Goal: Task Accomplishment & Management: Complete application form

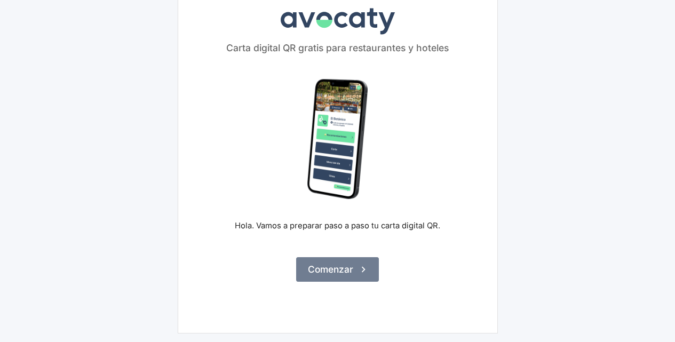
click at [346, 269] on button "Comenzar" at bounding box center [337, 269] width 83 height 25
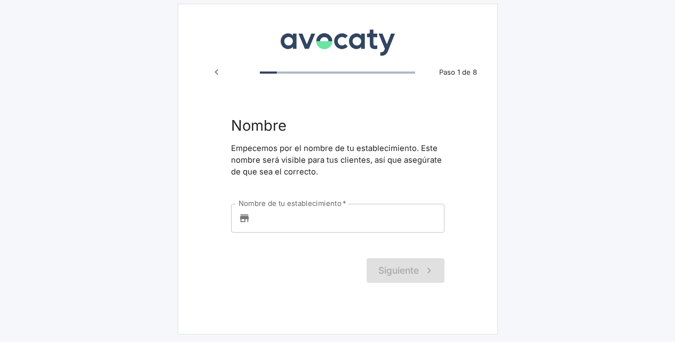
scroll to position [6, 0]
click at [291, 221] on input "Nombre de tu establecimiento   *" at bounding box center [349, 217] width 190 height 29
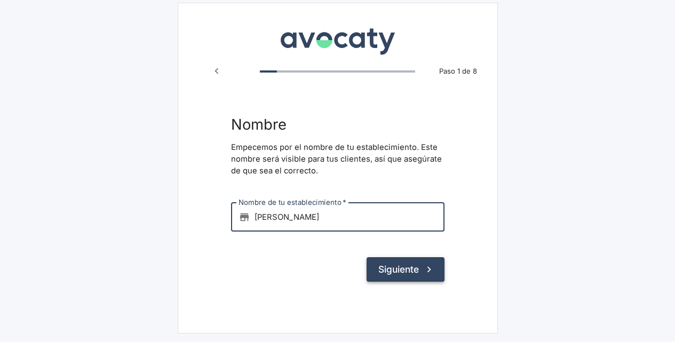
type input "[PERSON_NAME]"
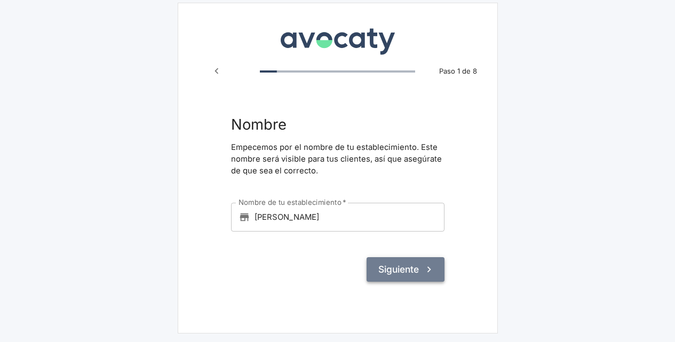
click at [411, 265] on button "Siguiente" at bounding box center [406, 269] width 78 height 25
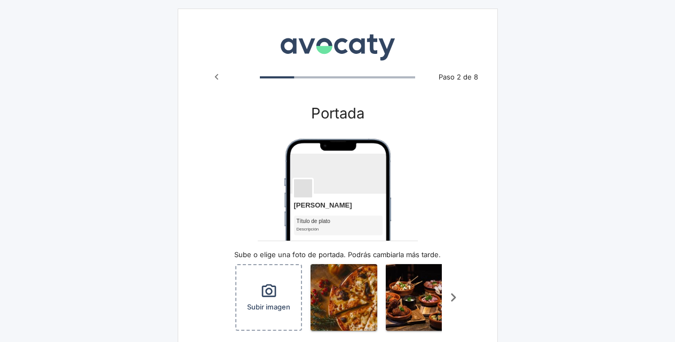
scroll to position [107, 0]
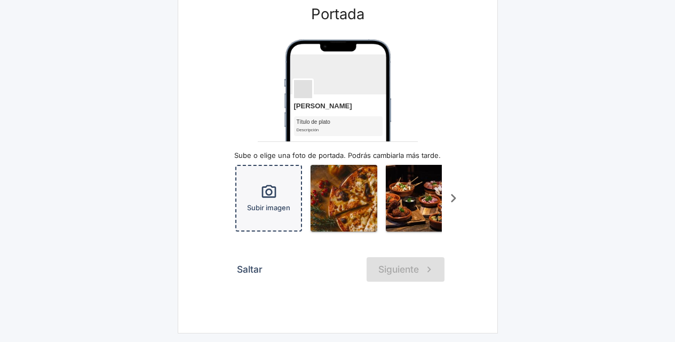
click at [270, 186] on icon "button" at bounding box center [268, 192] width 17 height 17
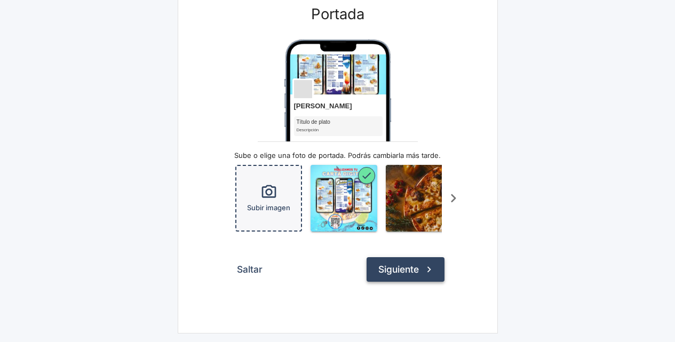
scroll to position [0, 69]
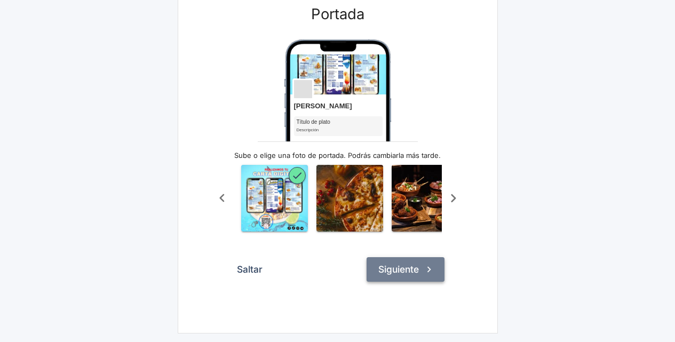
click at [391, 267] on button "Siguiente" at bounding box center [406, 269] width 78 height 25
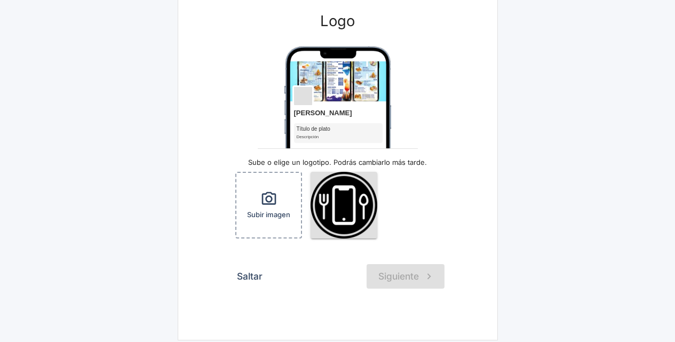
scroll to position [99, 0]
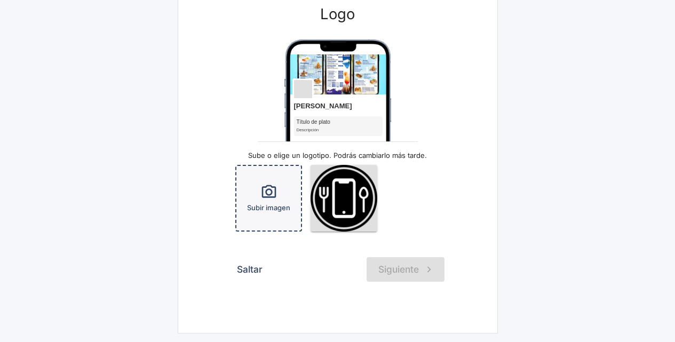
click at [288, 198] on div "Subir imagen" at bounding box center [268, 198] width 65 height 65
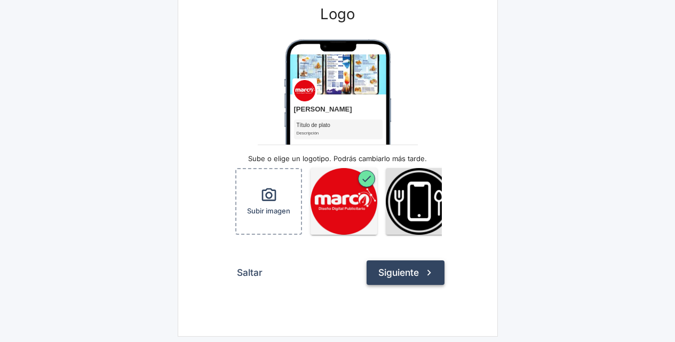
click at [425, 276] on icon "submit" at bounding box center [429, 273] width 12 height 12
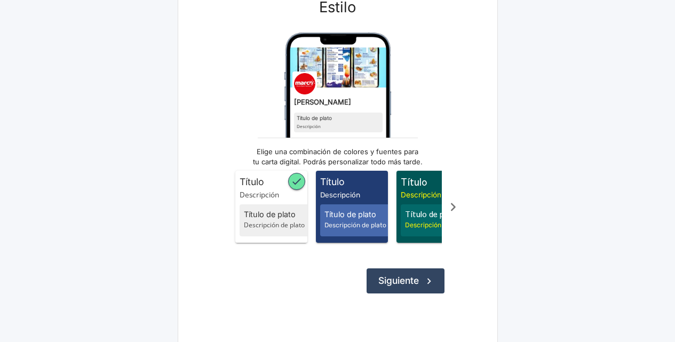
scroll to position [107, 0]
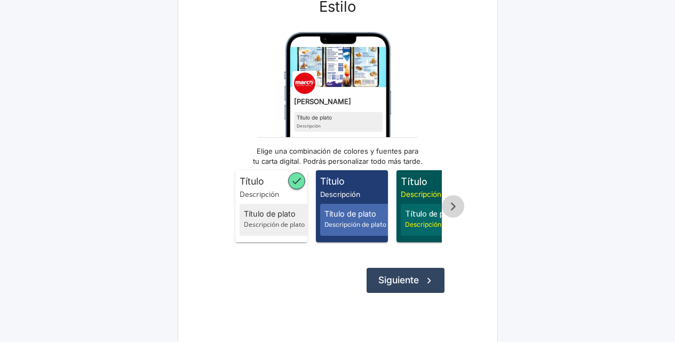
click at [453, 210] on icon "Scroll a la derecha" at bounding box center [453, 207] width 18 height 18
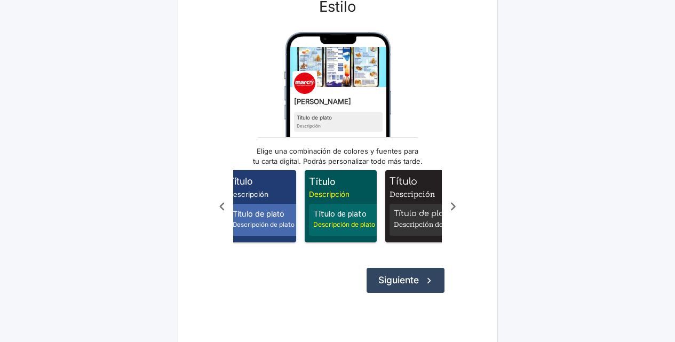
scroll to position [0, 107]
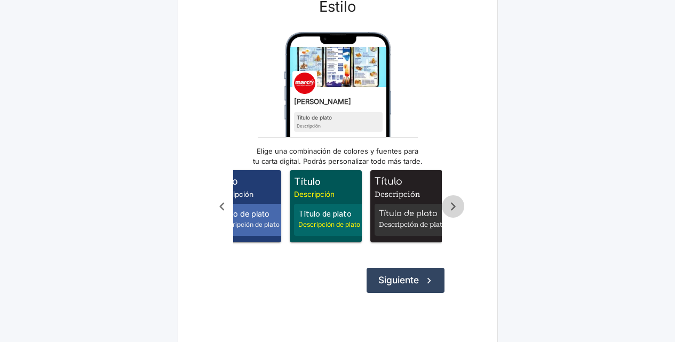
click at [453, 210] on icon "Scroll a la derecha" at bounding box center [453, 207] width 18 height 18
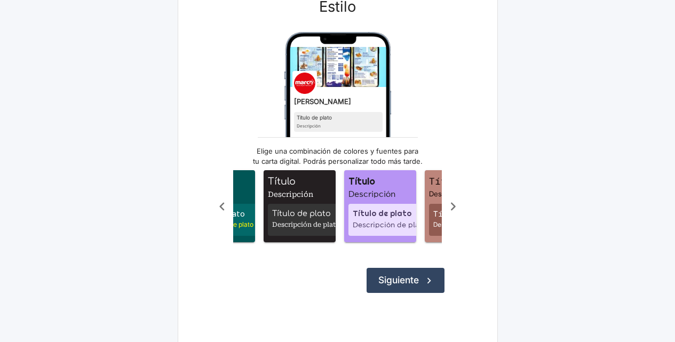
click at [453, 210] on icon "Scroll a la derecha" at bounding box center [453, 207] width 18 height 18
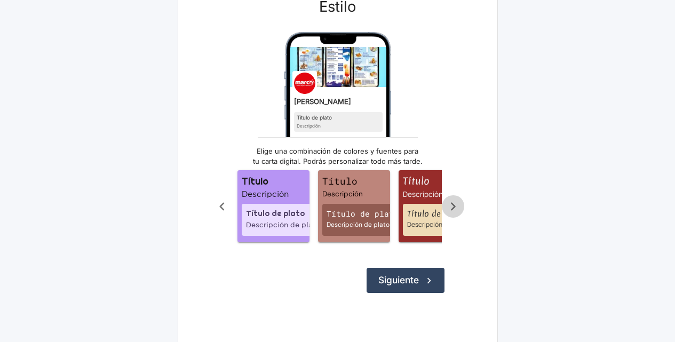
click at [453, 210] on icon "Scroll a la derecha" at bounding box center [453, 207] width 18 height 18
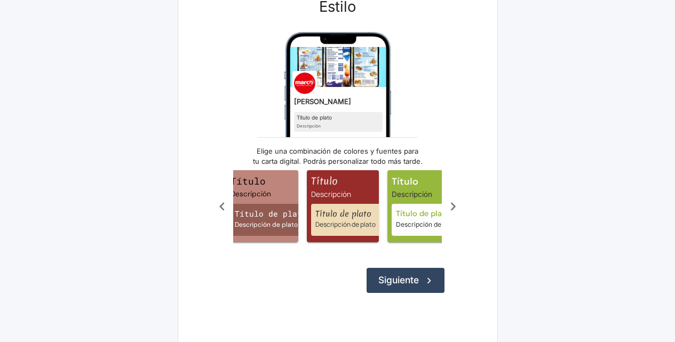
scroll to position [0, 427]
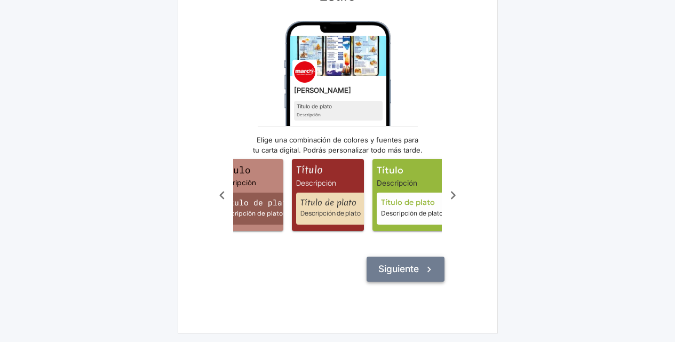
click at [396, 272] on button "Siguiente" at bounding box center [406, 269] width 78 height 25
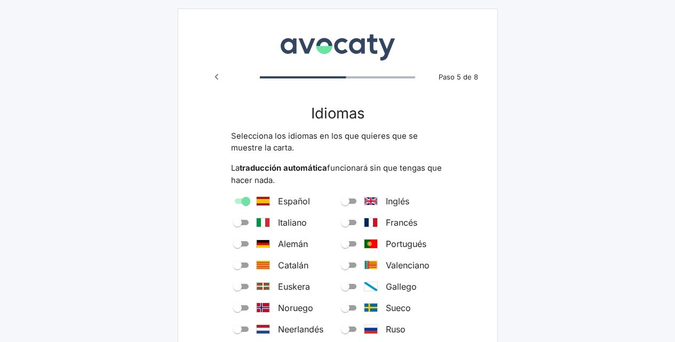
scroll to position [53, 0]
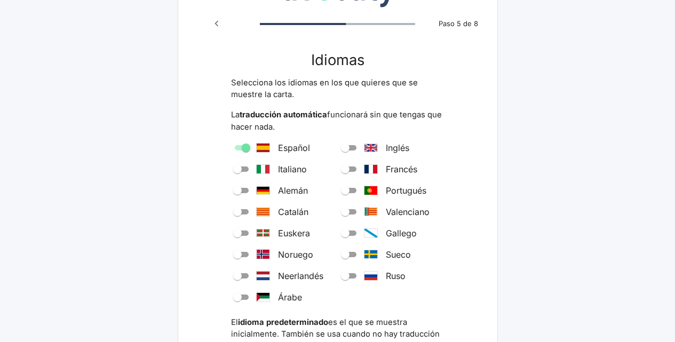
click at [296, 149] on span "Español" at bounding box center [294, 147] width 32 height 13
click at [265, 149] on input "Español" at bounding box center [246, 147] width 38 height 13
checkbox input "true"
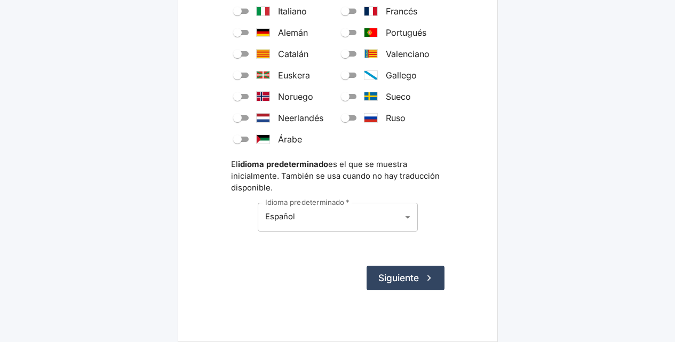
scroll to position [213, 0]
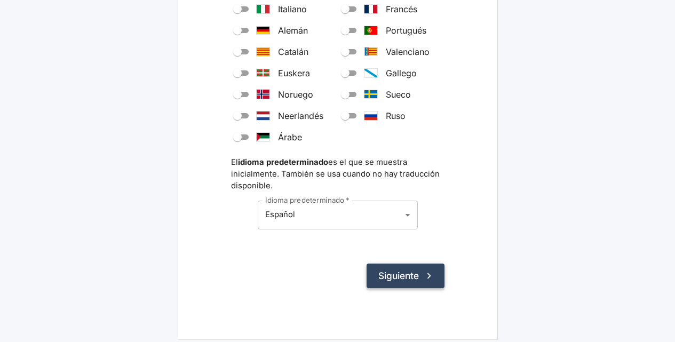
click at [388, 274] on button "Siguiente" at bounding box center [406, 276] width 78 height 25
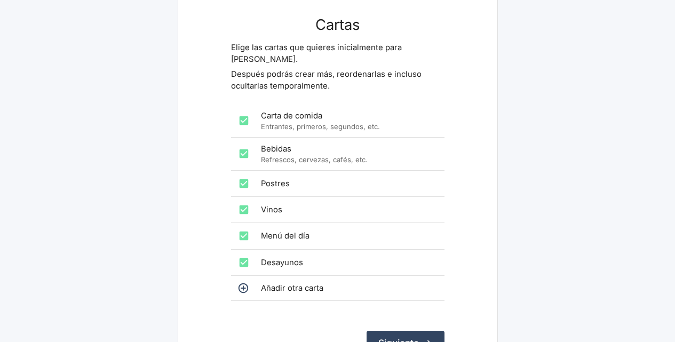
scroll to position [107, 0]
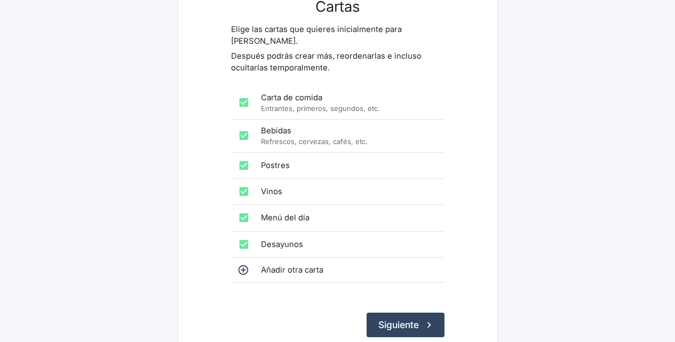
click at [291, 92] on span "Carta de comida" at bounding box center [348, 98] width 175 height 12
click at [244, 92] on input "checkbox" at bounding box center [243, 102] width 21 height 21
checkbox input "true"
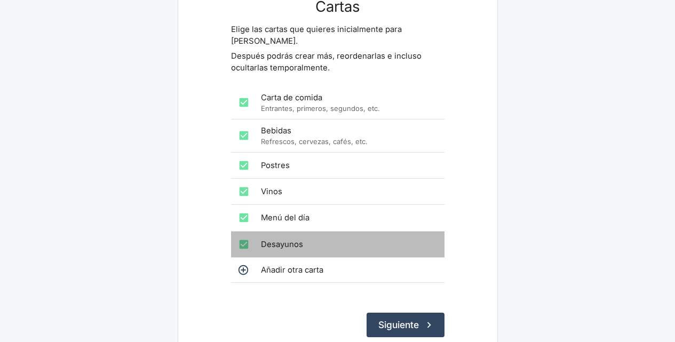
click at [246, 234] on input "checkbox" at bounding box center [243, 244] width 21 height 21
checkbox input "false"
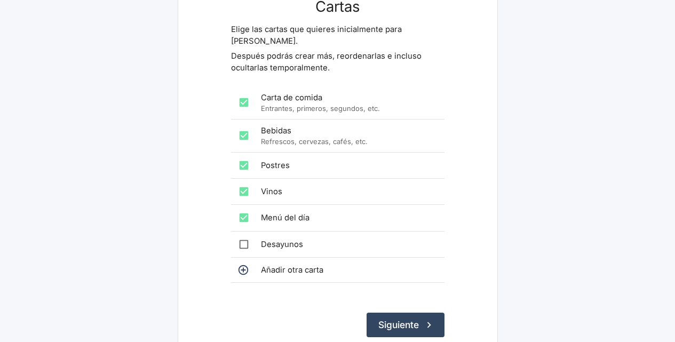
click at [247, 207] on input "checkbox" at bounding box center [243, 217] width 21 height 21
checkbox input "false"
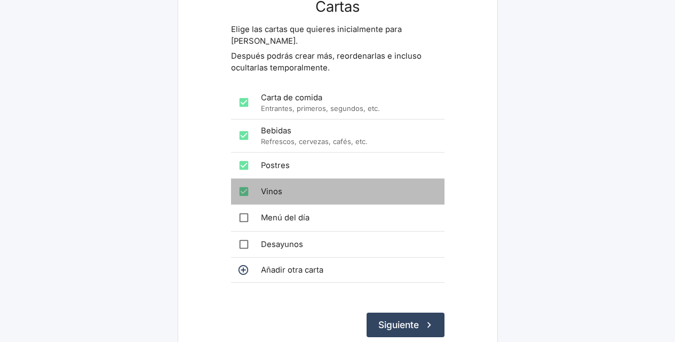
click at [246, 181] on input "checkbox" at bounding box center [243, 191] width 21 height 21
checkbox input "false"
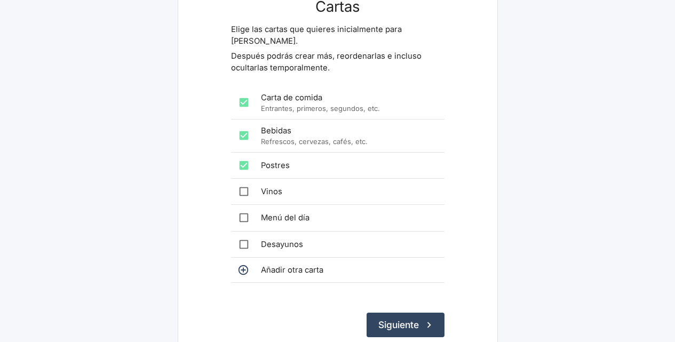
click at [243, 155] on input "checkbox" at bounding box center [243, 165] width 21 height 21
checkbox input "false"
click at [242, 125] on input "checkbox" at bounding box center [243, 135] width 21 height 21
checkbox input "false"
click at [387, 313] on button "Siguiente" at bounding box center [406, 325] width 78 height 25
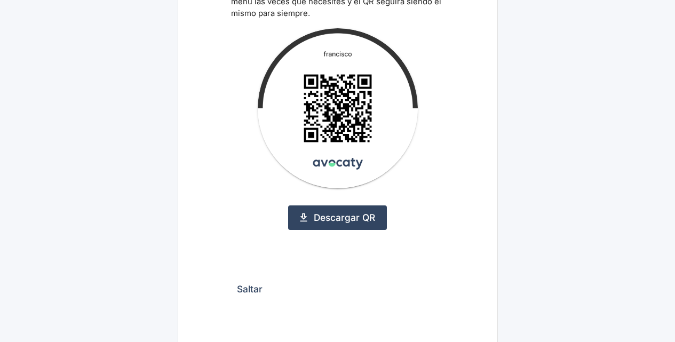
scroll to position [160, 0]
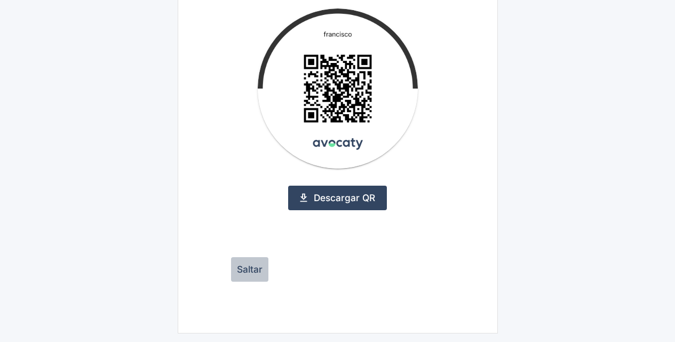
click at [255, 269] on button "Saltar" at bounding box center [249, 269] width 37 height 25
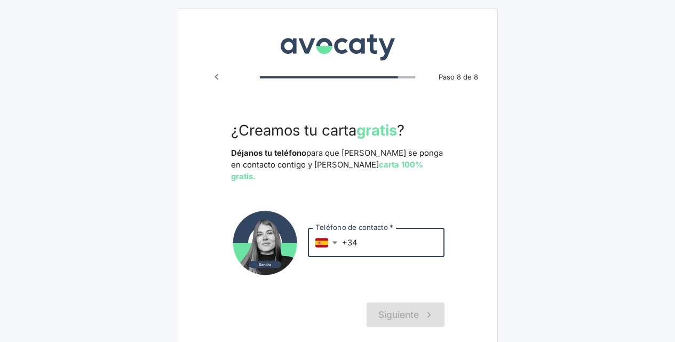
click at [368, 233] on input "+34" at bounding box center [393, 242] width 102 height 29
click at [335, 230] on body "Avocaty Paso 8 de 8 ¿Creamos tu carta gratis ? Déjanos tu teléfono para que San…" at bounding box center [337, 193] width 675 height 387
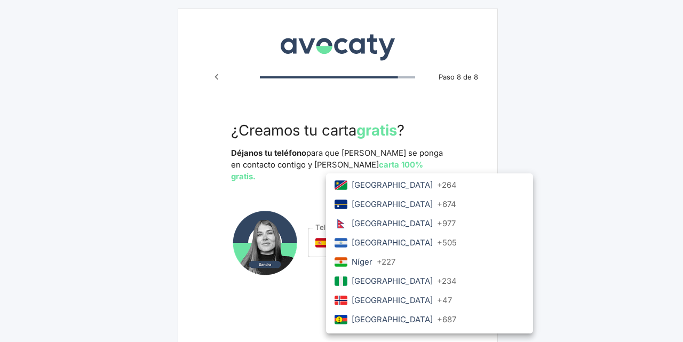
scroll to position [2885, 0]
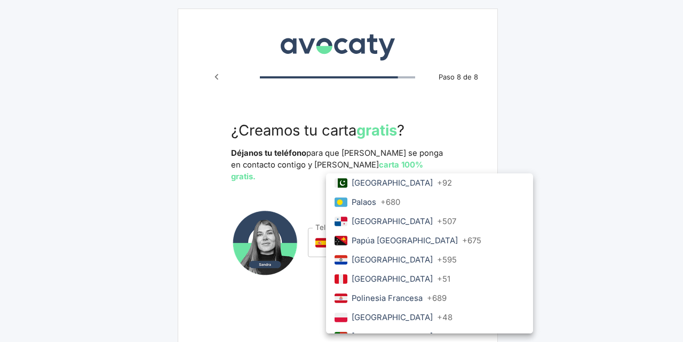
click at [368, 281] on p "Perú" at bounding box center [392, 279] width 81 height 12
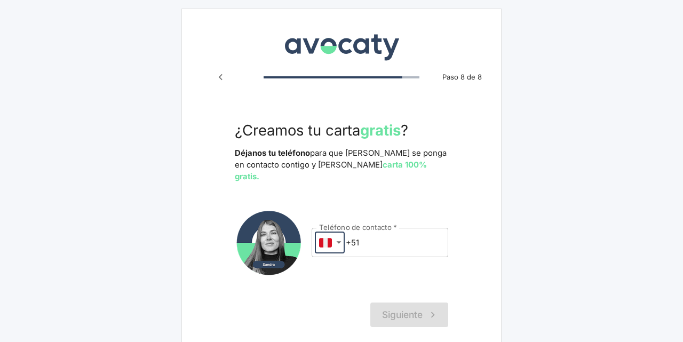
type input "pe"
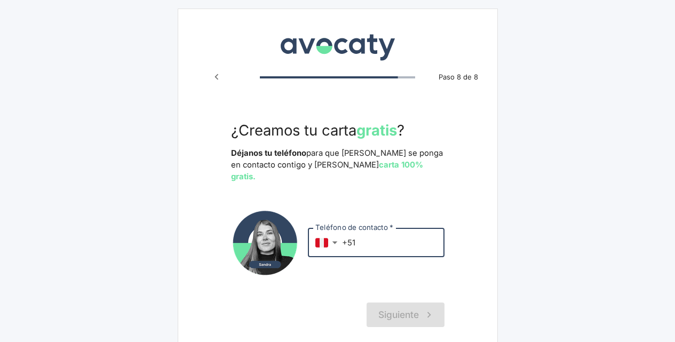
click at [362, 236] on input "+51" at bounding box center [393, 242] width 102 height 29
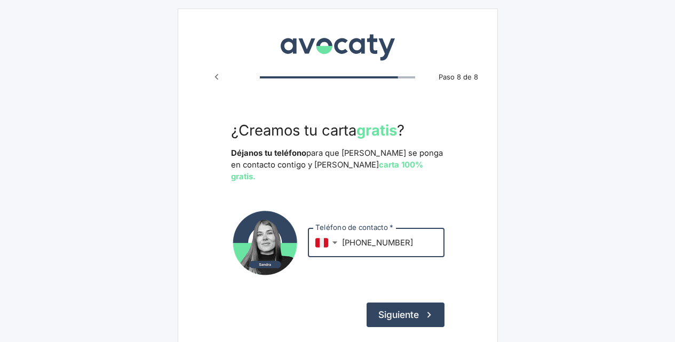
click at [371, 230] on input "+51 902541252" at bounding box center [393, 242] width 102 height 29
click at [386, 231] on input "+51 902541252" at bounding box center [393, 242] width 102 height 29
type input "+51 902541252"
click at [400, 303] on button "Siguiente" at bounding box center [406, 315] width 78 height 25
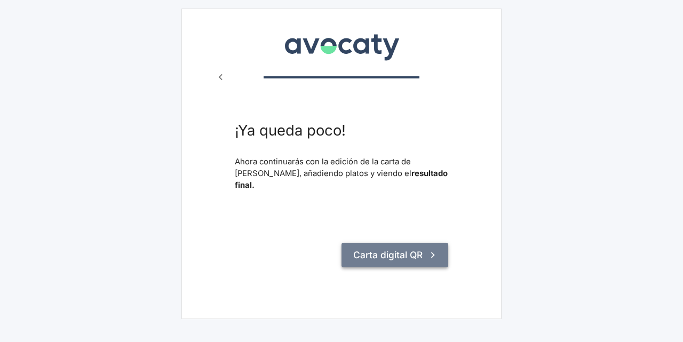
click at [386, 243] on button "Carta digital QR" at bounding box center [394, 255] width 107 height 25
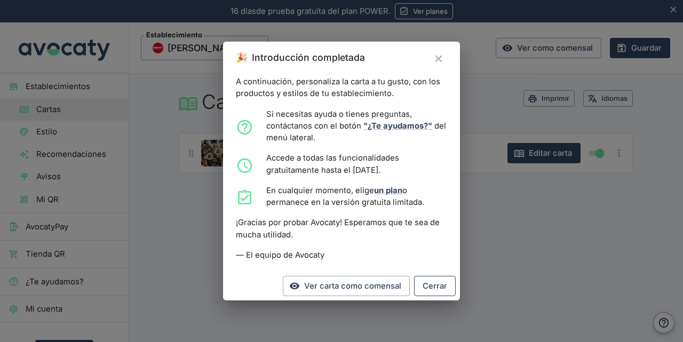
click at [431, 285] on button "Cerrar" at bounding box center [435, 286] width 42 height 20
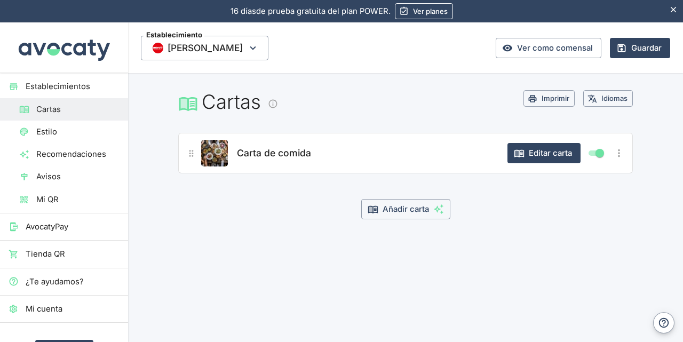
click at [279, 154] on span "Carta de comida" at bounding box center [274, 153] width 74 height 15
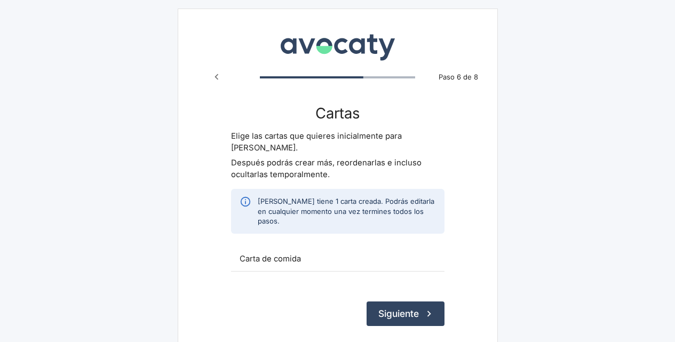
click at [317, 253] on span "Carta de comida" at bounding box center [338, 259] width 196 height 12
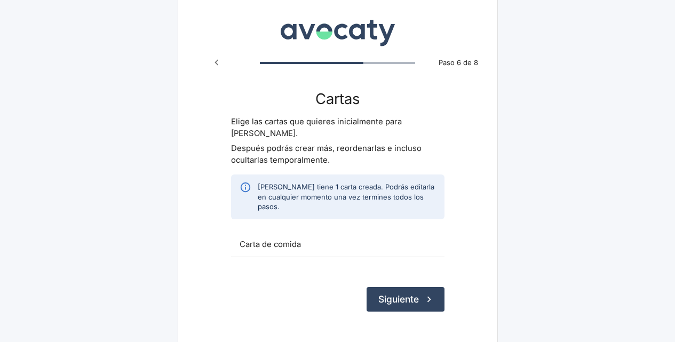
scroll to position [22, 0]
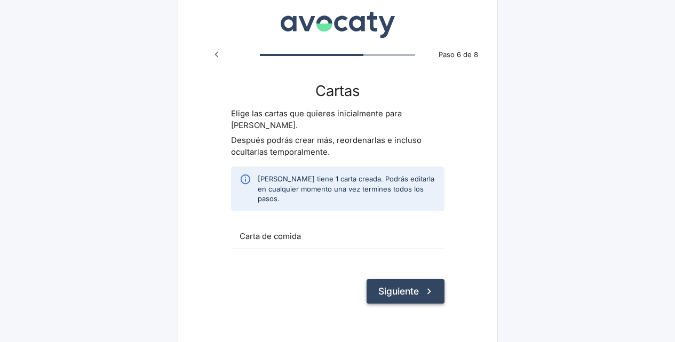
click at [400, 279] on button "Siguiente" at bounding box center [406, 291] width 78 height 25
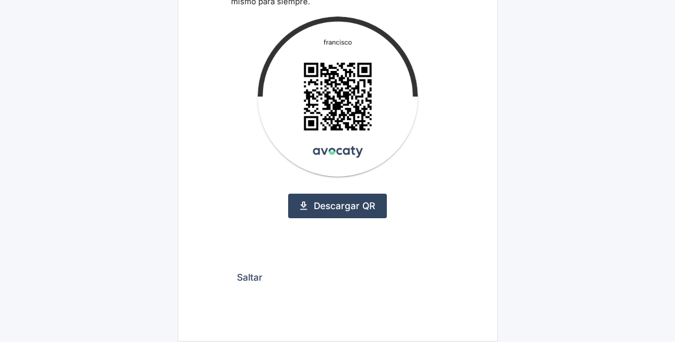
scroll to position [160, 0]
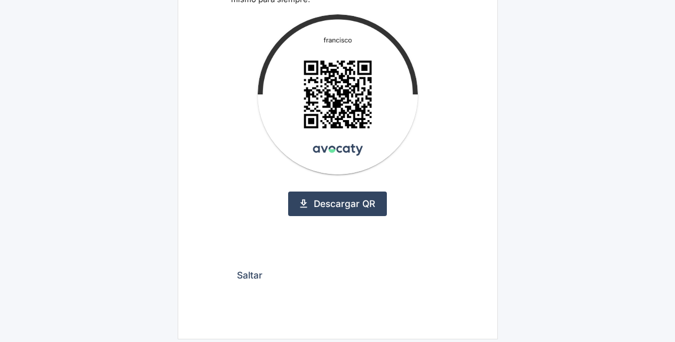
click at [254, 277] on button "Saltar" at bounding box center [249, 275] width 37 height 25
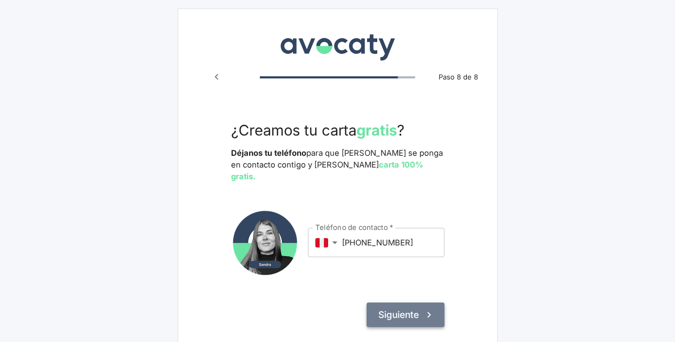
click at [393, 303] on button "Siguiente" at bounding box center [406, 315] width 78 height 25
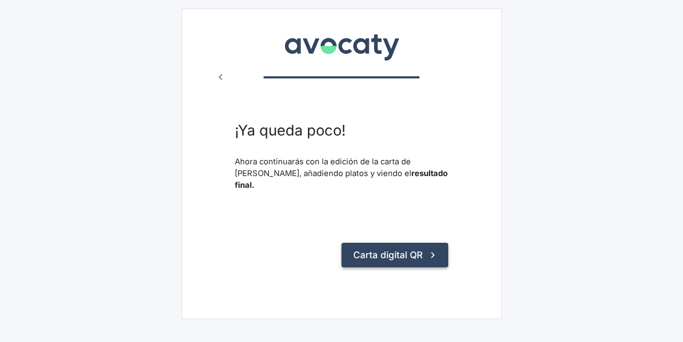
click at [381, 248] on button "Carta digital QR" at bounding box center [394, 255] width 107 height 25
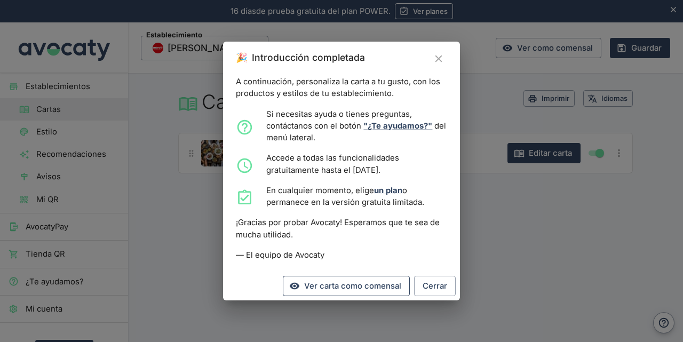
click at [357, 287] on link "Ver carta como comensal" at bounding box center [346, 286] width 127 height 20
drag, startPoint x: 435, startPoint y: 289, endPoint x: 408, endPoint y: 277, distance: 29.6
click at [435, 288] on button "Cerrar" at bounding box center [435, 286] width 42 height 20
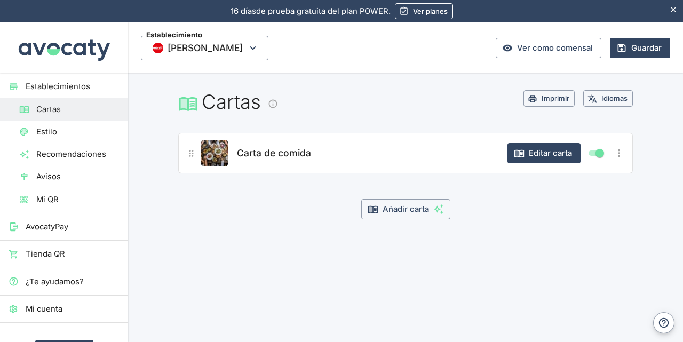
click at [616, 154] on icon "Más opciones" at bounding box center [619, 153] width 12 height 12
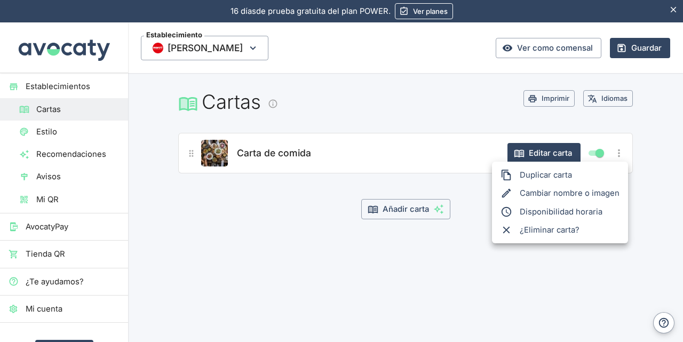
click at [565, 226] on span "¿Eliminar carta?" at bounding box center [570, 230] width 100 height 12
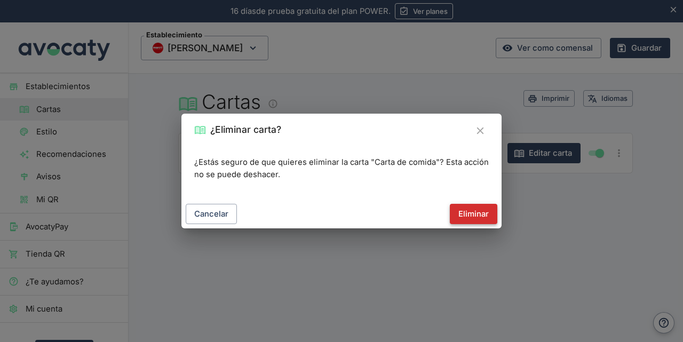
click at [465, 215] on button "Eliminar" at bounding box center [473, 214] width 47 height 20
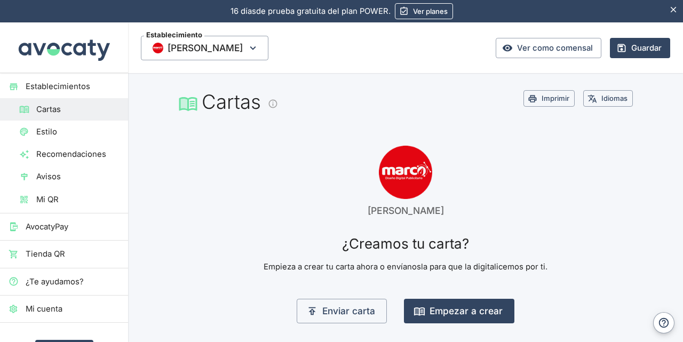
click at [68, 129] on span "Estilo" at bounding box center [77, 132] width 83 height 12
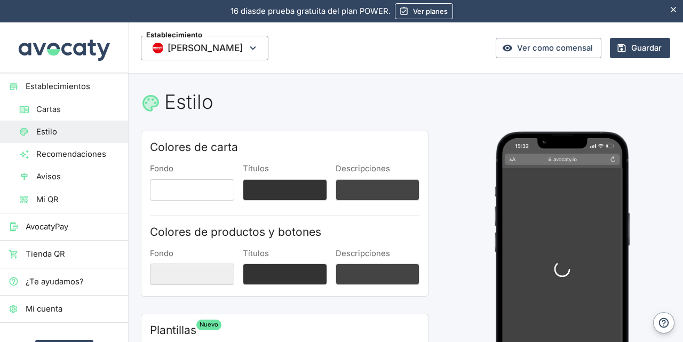
click at [50, 106] on span "Cartas" at bounding box center [77, 110] width 83 height 12
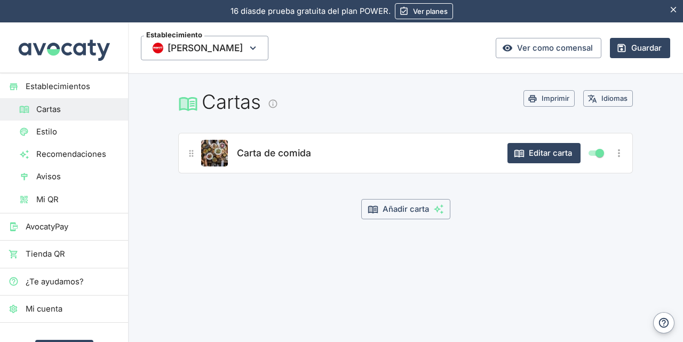
click at [54, 135] on span "Estilo" at bounding box center [77, 132] width 83 height 12
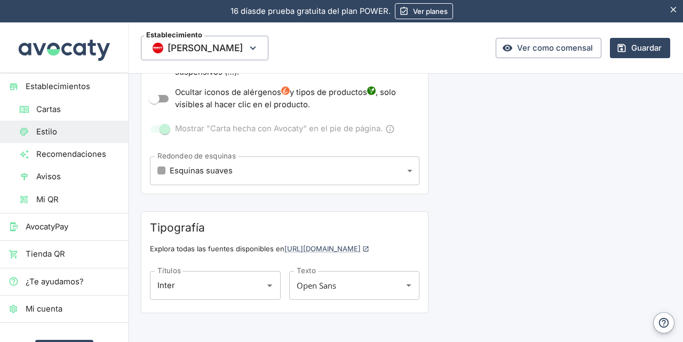
scroll to position [431, 0]
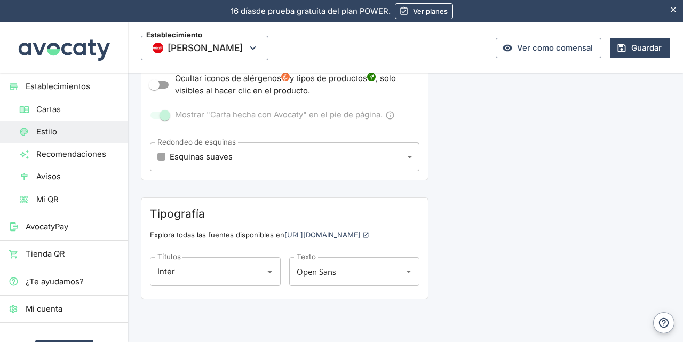
click at [61, 172] on span "Avisos" at bounding box center [77, 177] width 83 height 12
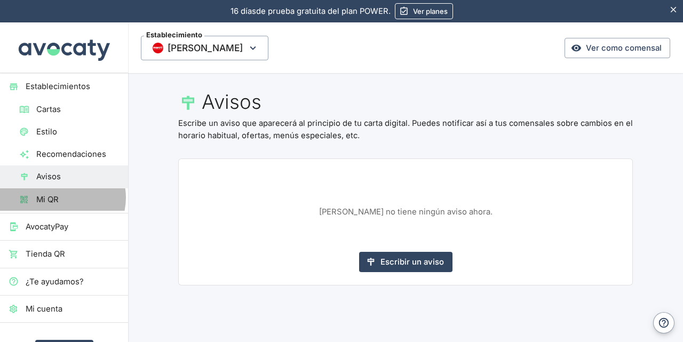
click at [62, 198] on span "Mi QR" at bounding box center [77, 200] width 83 height 12
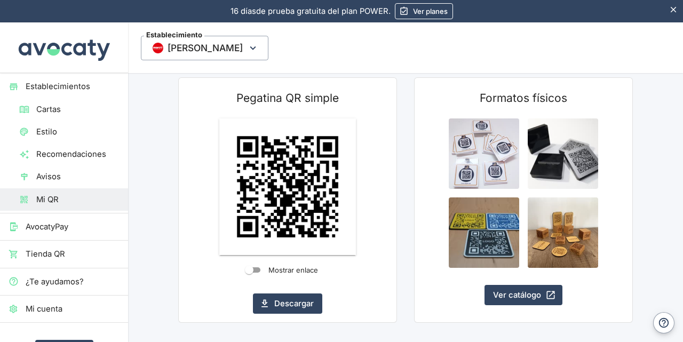
scroll to position [504, 0]
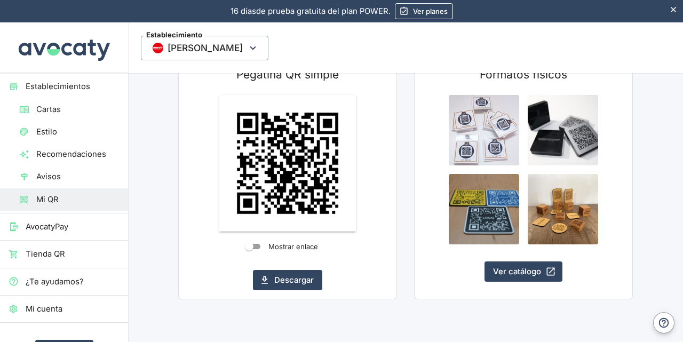
click at [73, 225] on span "AvocatyPay" at bounding box center [73, 227] width 94 height 12
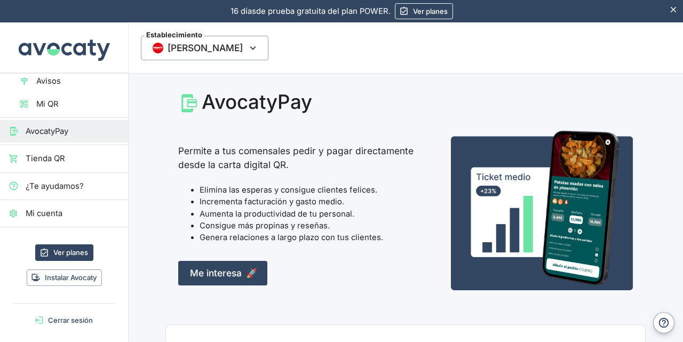
scroll to position [99, 0]
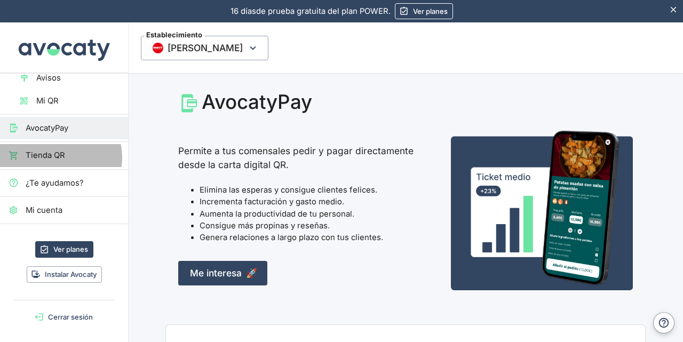
click at [59, 157] on span "Tienda QR" at bounding box center [73, 155] width 94 height 12
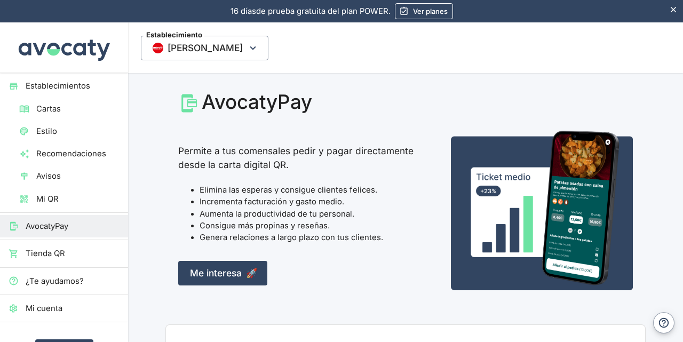
scroll to position [0, 0]
click at [53, 85] on span "Establecimientos" at bounding box center [73, 87] width 94 height 12
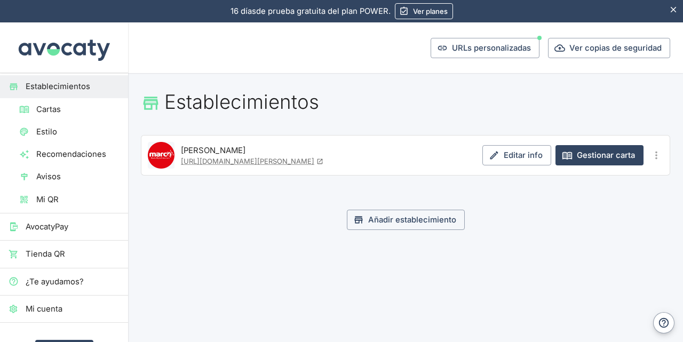
click at [655, 151] on icon "Más opciones" at bounding box center [656, 155] width 12 height 12
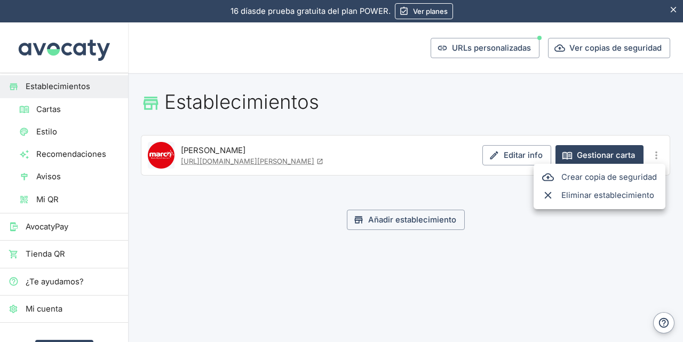
click at [594, 196] on span "Eliminar establecimiento" at bounding box center [609, 195] width 96 height 12
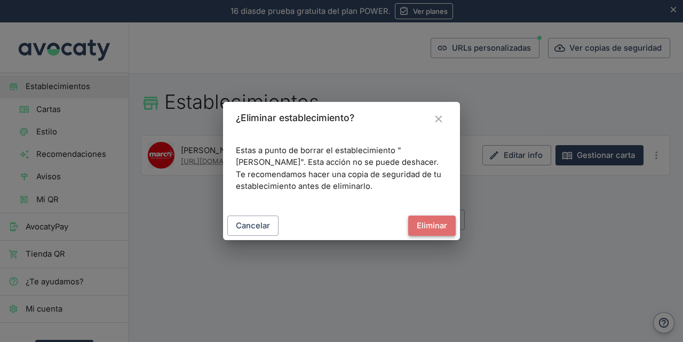
click at [425, 225] on button "Eliminar" at bounding box center [431, 226] width 47 height 20
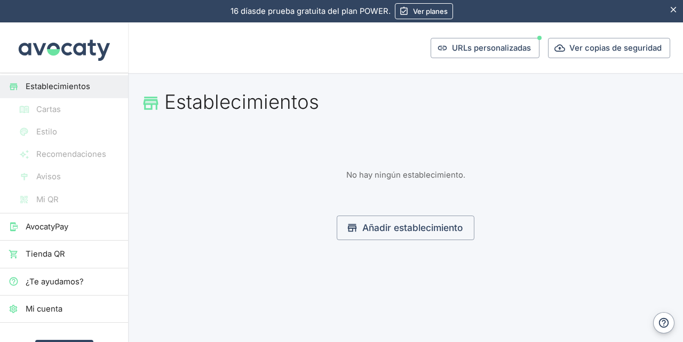
click at [58, 226] on span "AvocatyPay" at bounding box center [73, 227] width 94 height 12
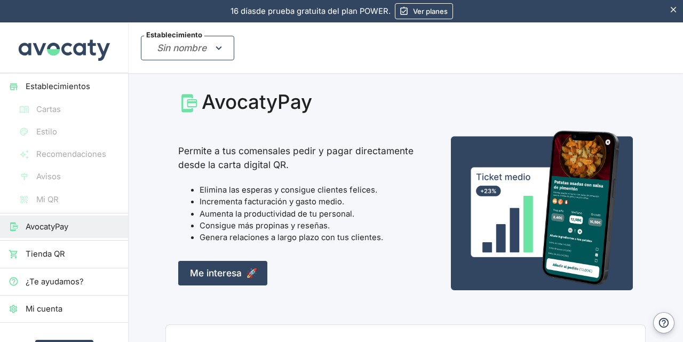
click at [215, 44] on icon "button" at bounding box center [219, 48] width 12 height 12
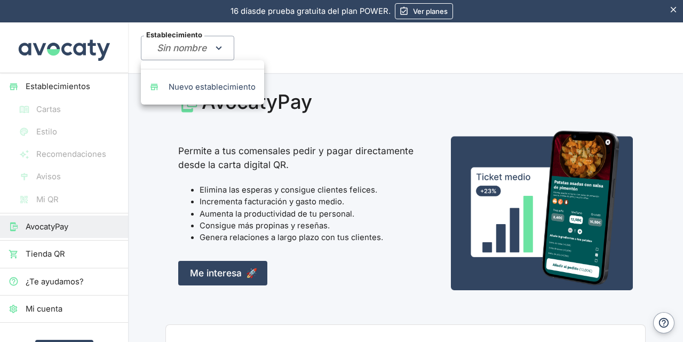
click at [190, 85] on span "Nuevo establecimiento" at bounding box center [212, 87] width 87 height 12
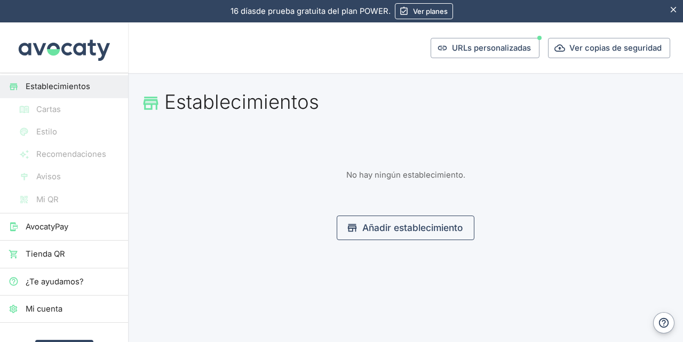
click at [433, 229] on link "Añadir establecimiento" at bounding box center [406, 228] width 138 height 25
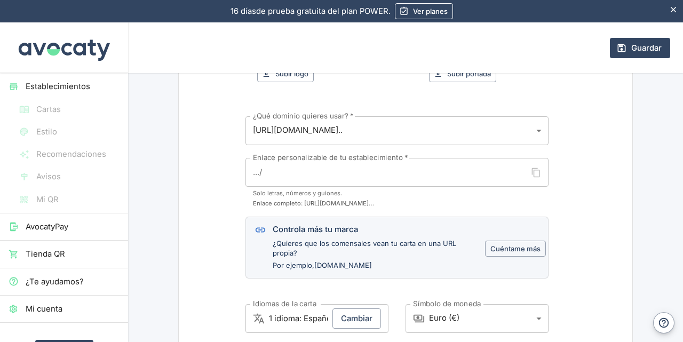
scroll to position [267, 0]
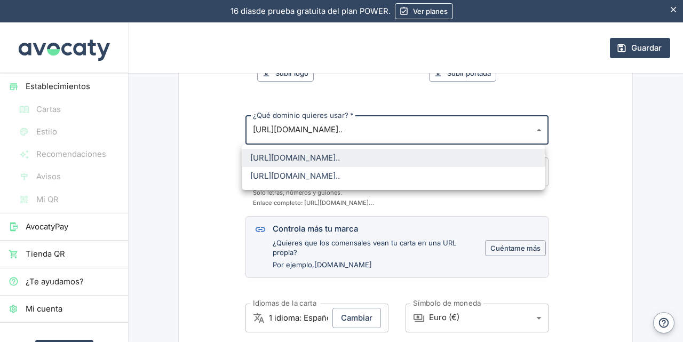
click at [380, 127] on body "16 días de prueba gratuita. 16 días de prueba gratuita del plan POWER. Ver plan…" at bounding box center [341, 171] width 683 height 342
click at [380, 127] on div at bounding box center [341, 171] width 683 height 342
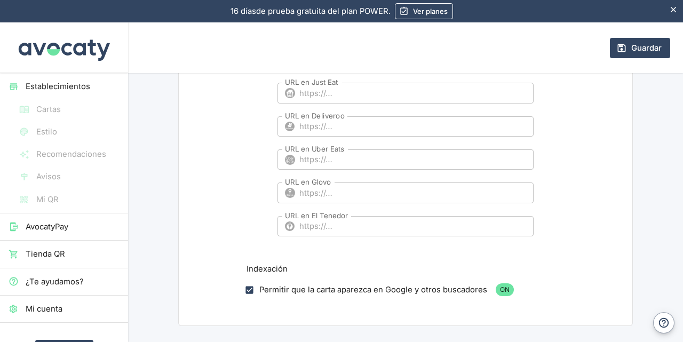
scroll to position [1065, 0]
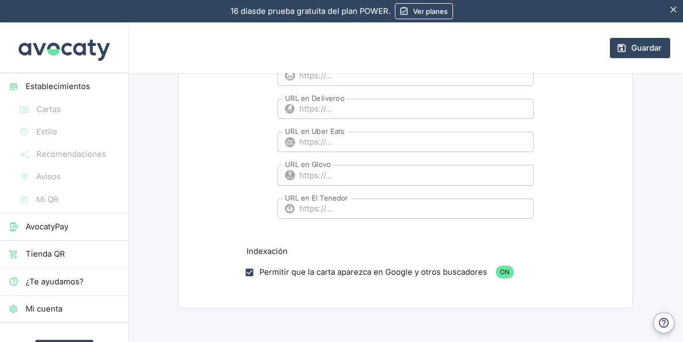
click at [328, 208] on input "URL en El Tenedor" at bounding box center [416, 208] width 234 height 20
click at [501, 269] on span "ON" at bounding box center [505, 272] width 18 height 10
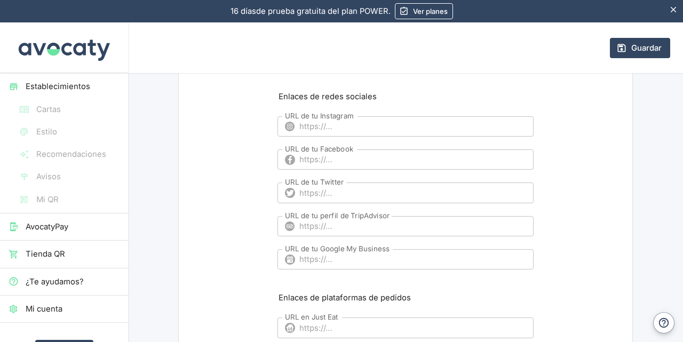
scroll to position [798, 0]
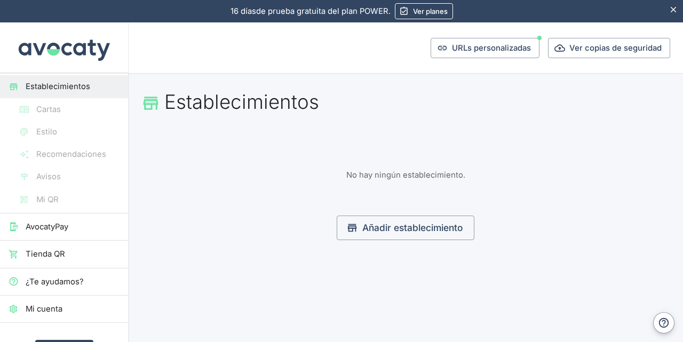
click at [430, 10] on link "Ver planes" at bounding box center [424, 11] width 58 height 16
